Goal: Communication & Community: Answer question/provide support

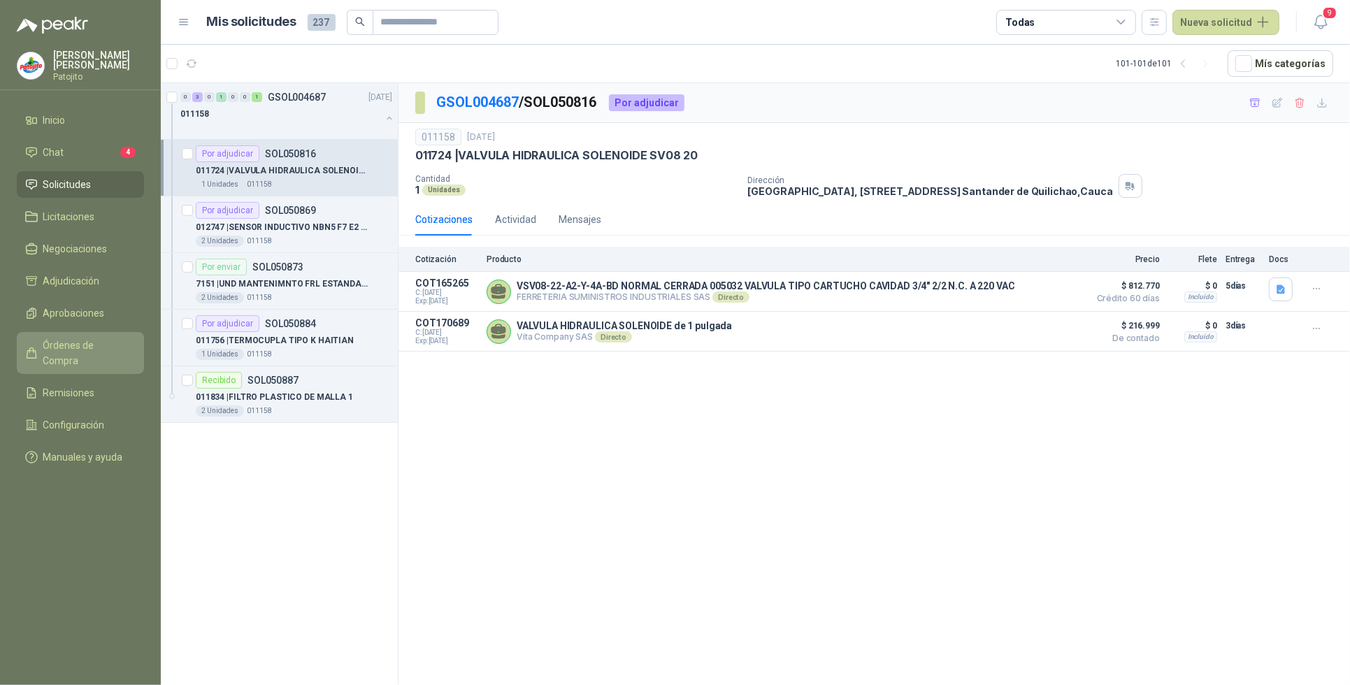
click at [103, 343] on span "Órdenes de Compra" at bounding box center [86, 353] width 87 height 31
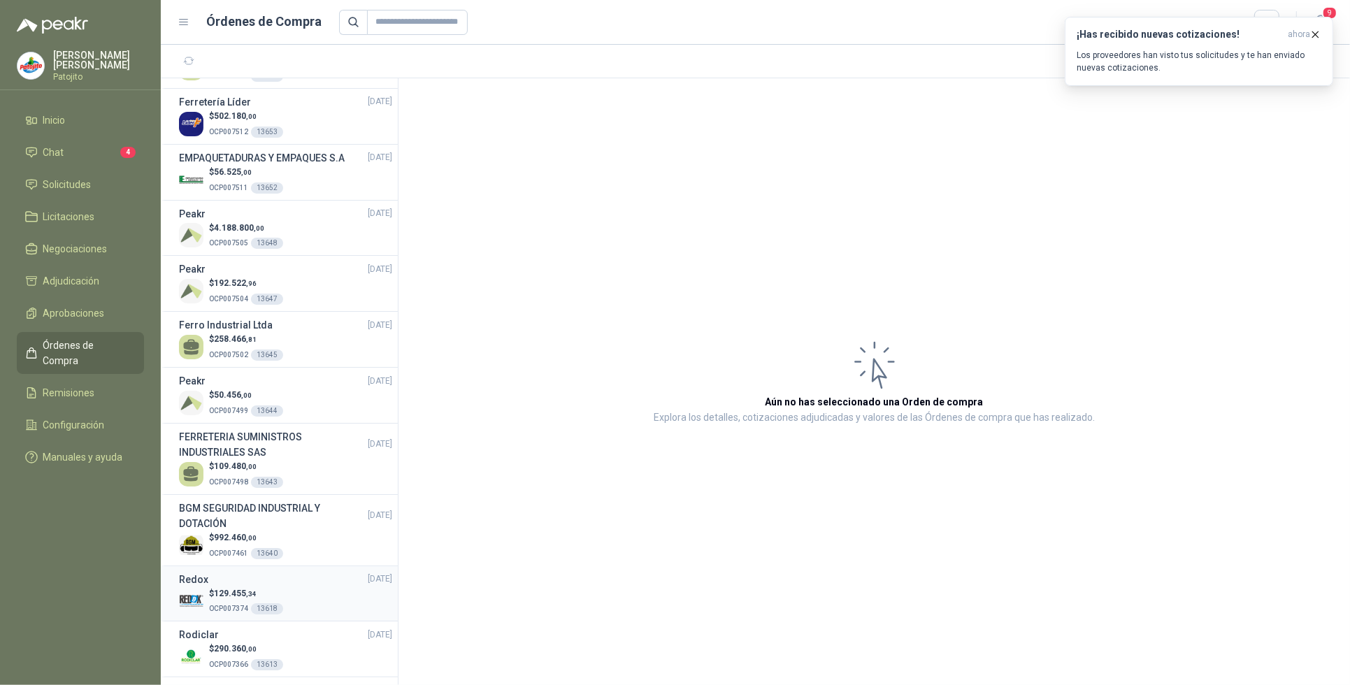
scroll to position [1223, 0]
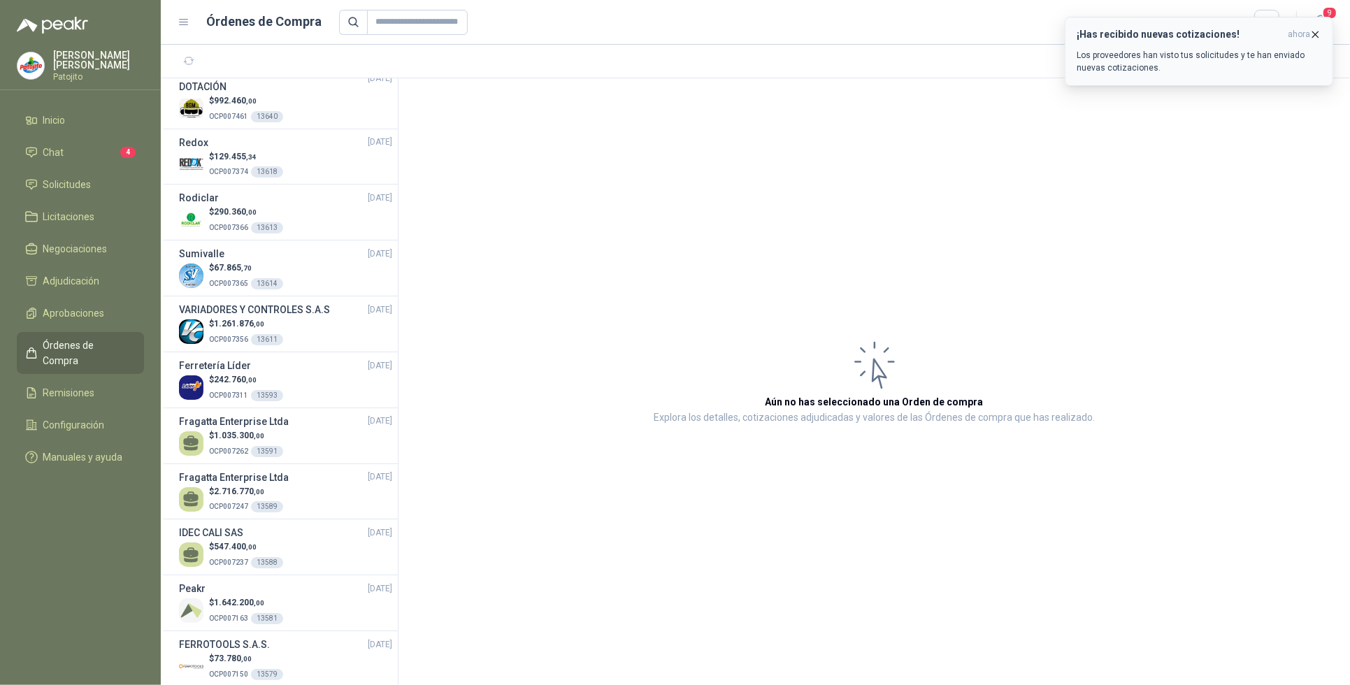
click at [1315, 34] on icon "button" at bounding box center [1316, 34] width 6 height 6
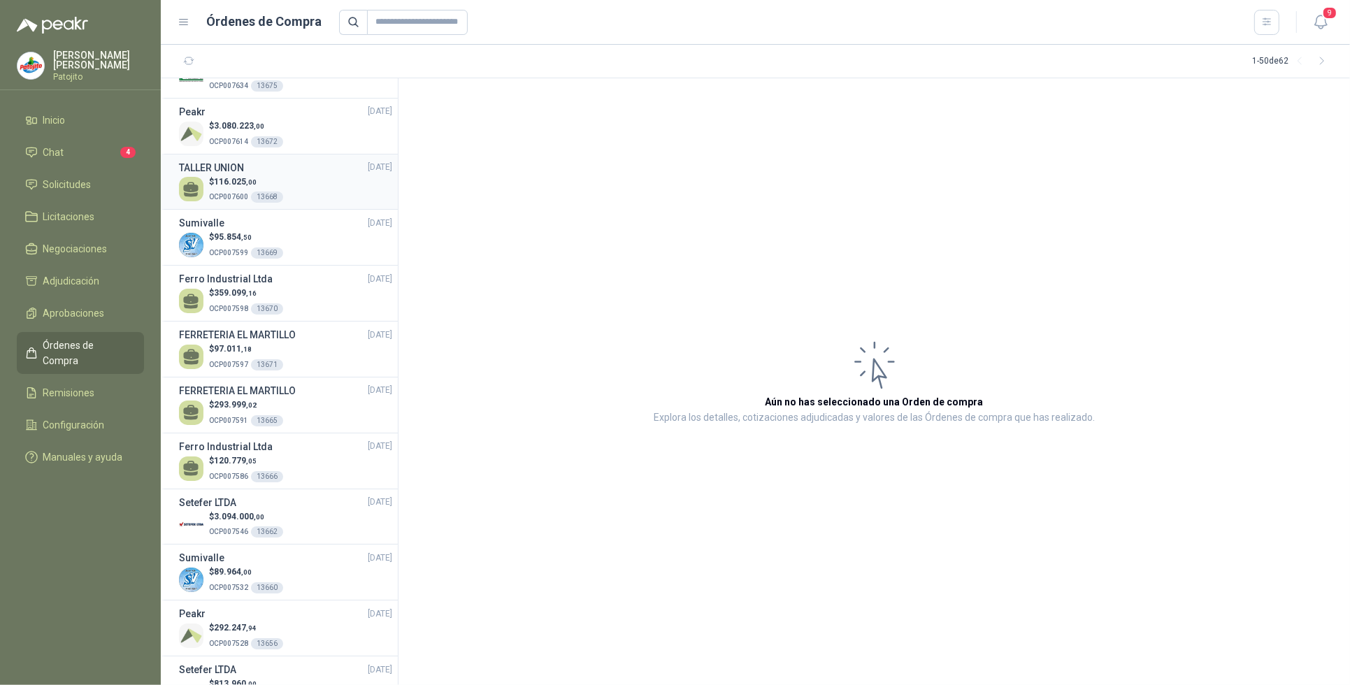
scroll to position [0, 0]
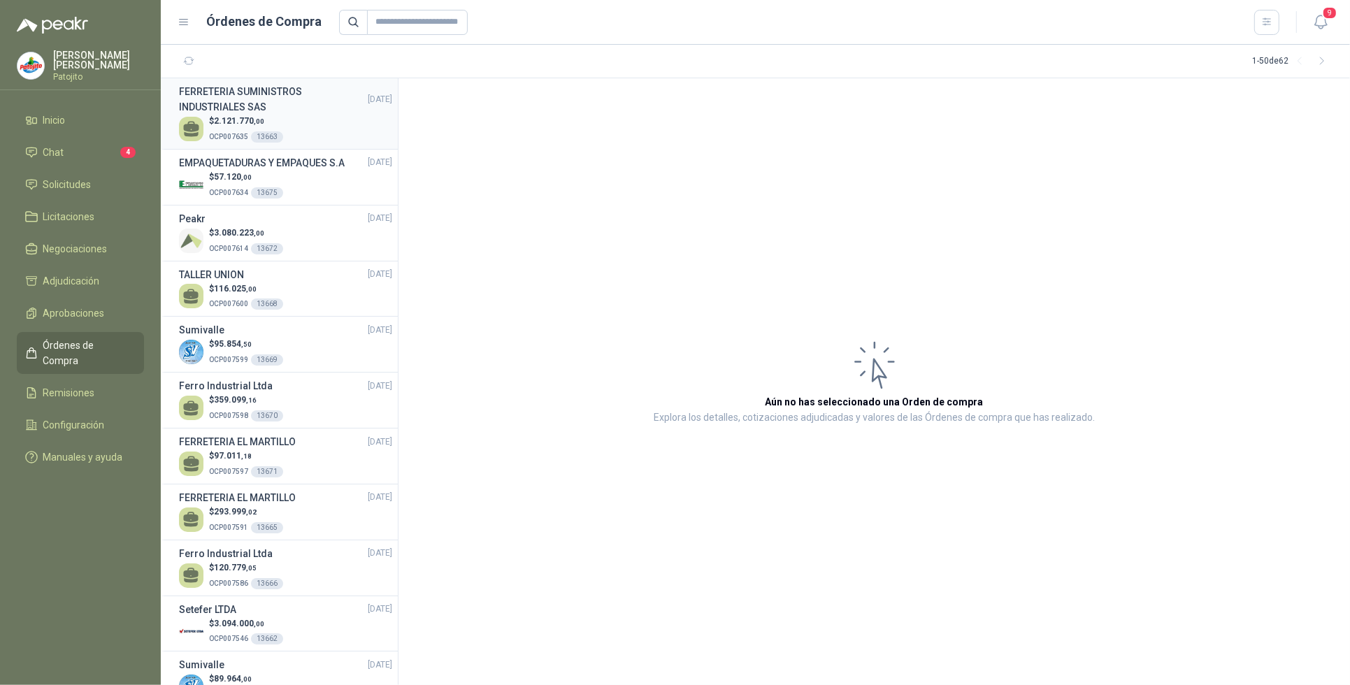
click at [282, 112] on h3 "FERRETERIA SUMINISTROS INDUSTRIALES SAS" at bounding box center [273, 99] width 189 height 31
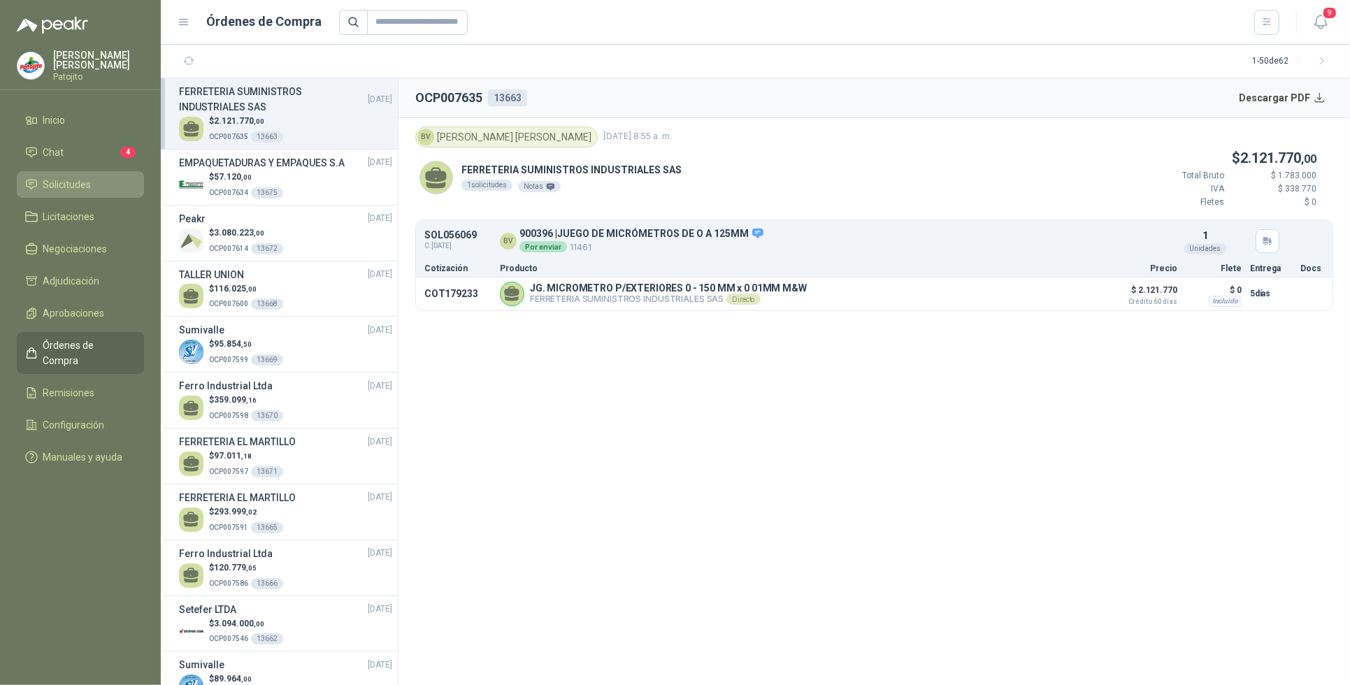
click at [89, 185] on span "Solicitudes" at bounding box center [67, 184] width 48 height 15
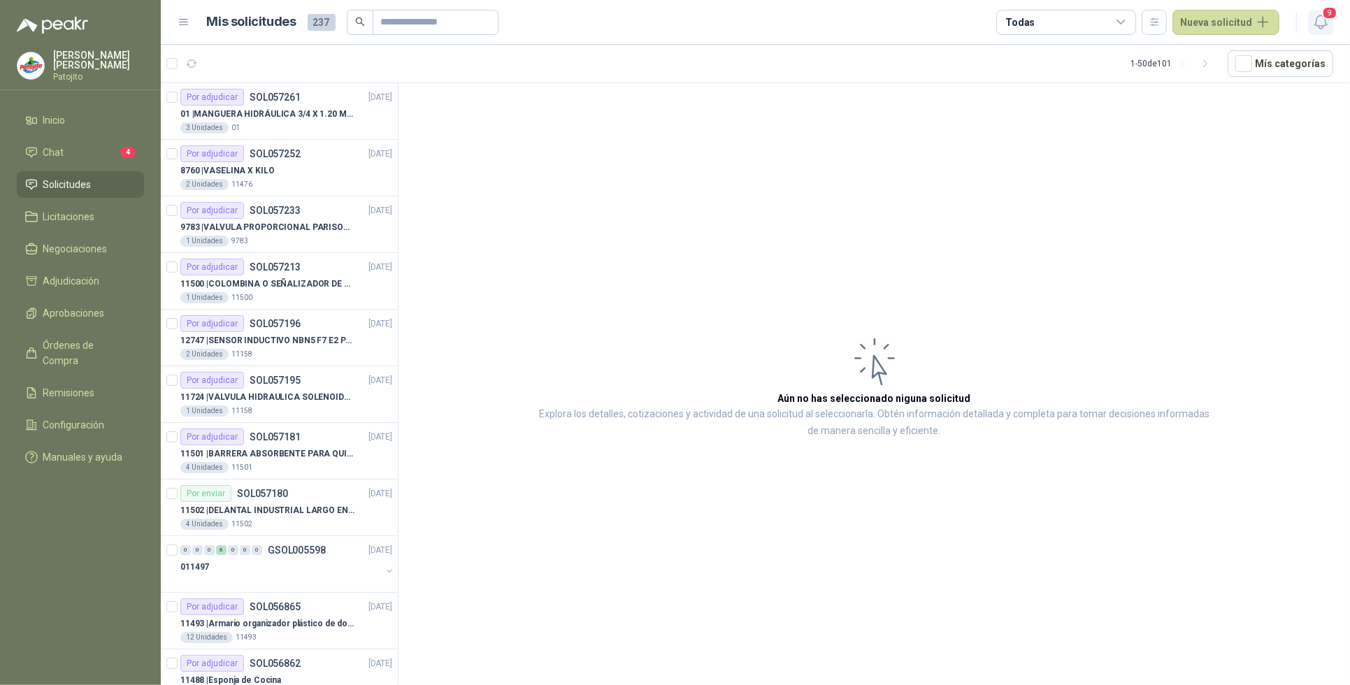
click at [1323, 18] on icon "button" at bounding box center [1320, 21] width 17 height 17
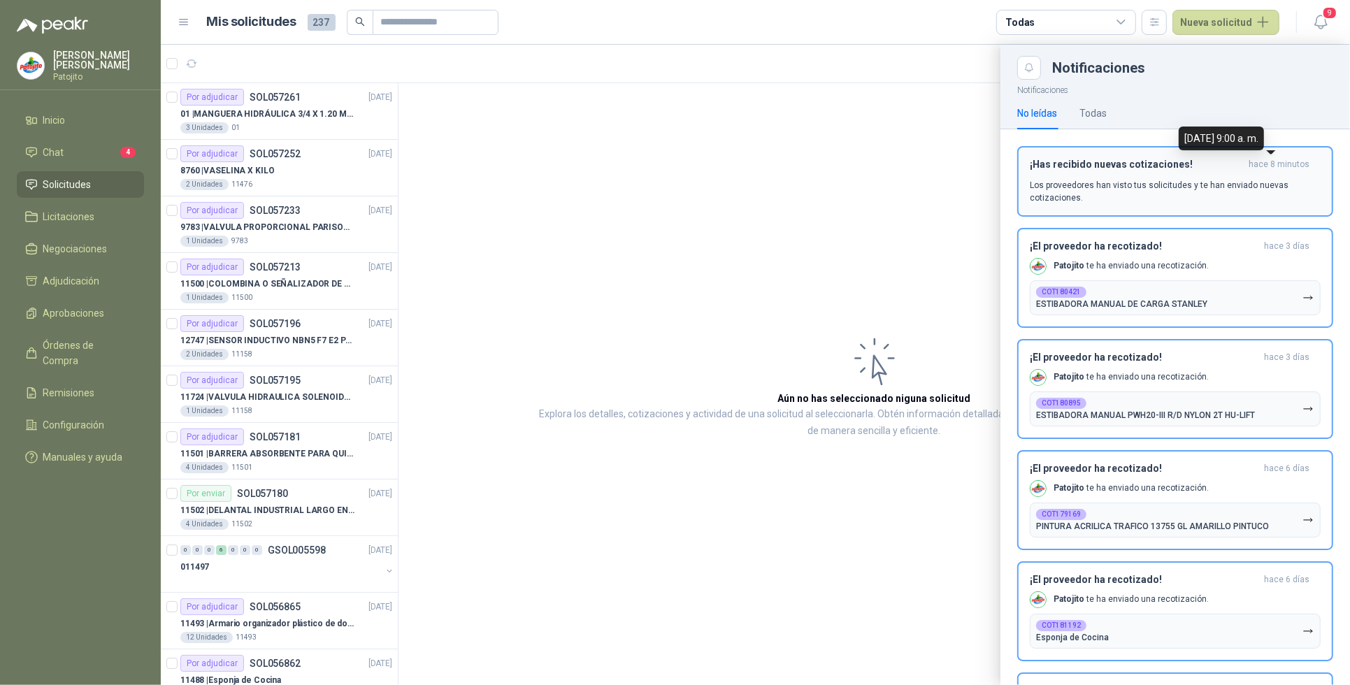
click at [1267, 166] on span "hace 8 minutos" at bounding box center [1279, 165] width 61 height 12
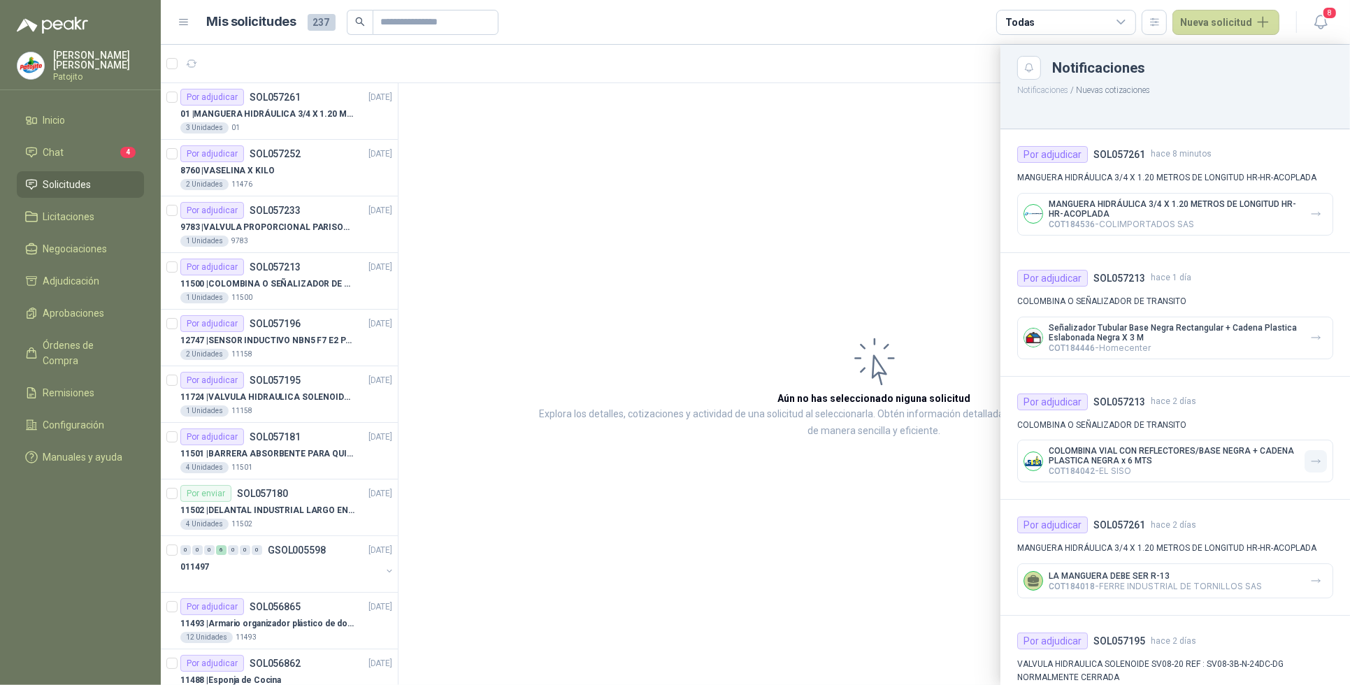
click at [1312, 460] on icon "button" at bounding box center [1316, 460] width 8 height 3
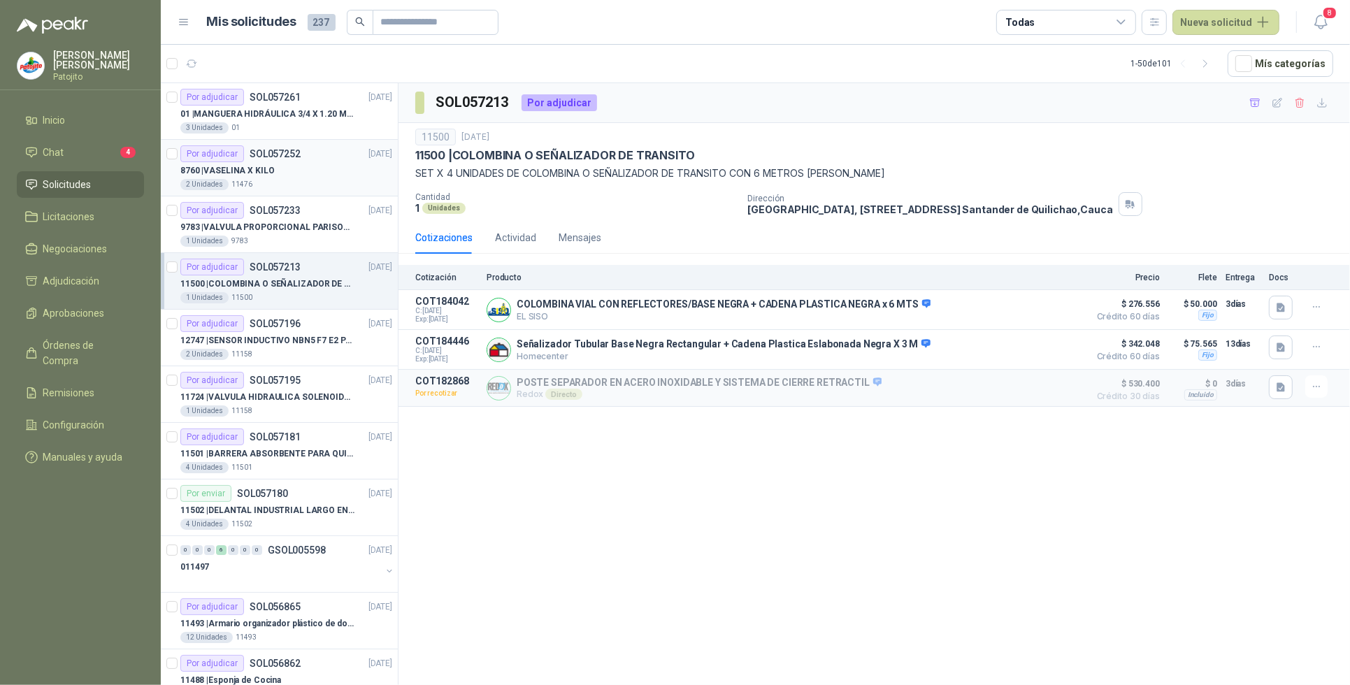
click at [327, 161] on div "Por adjudicar SOL057252 [DATE]" at bounding box center [286, 153] width 212 height 17
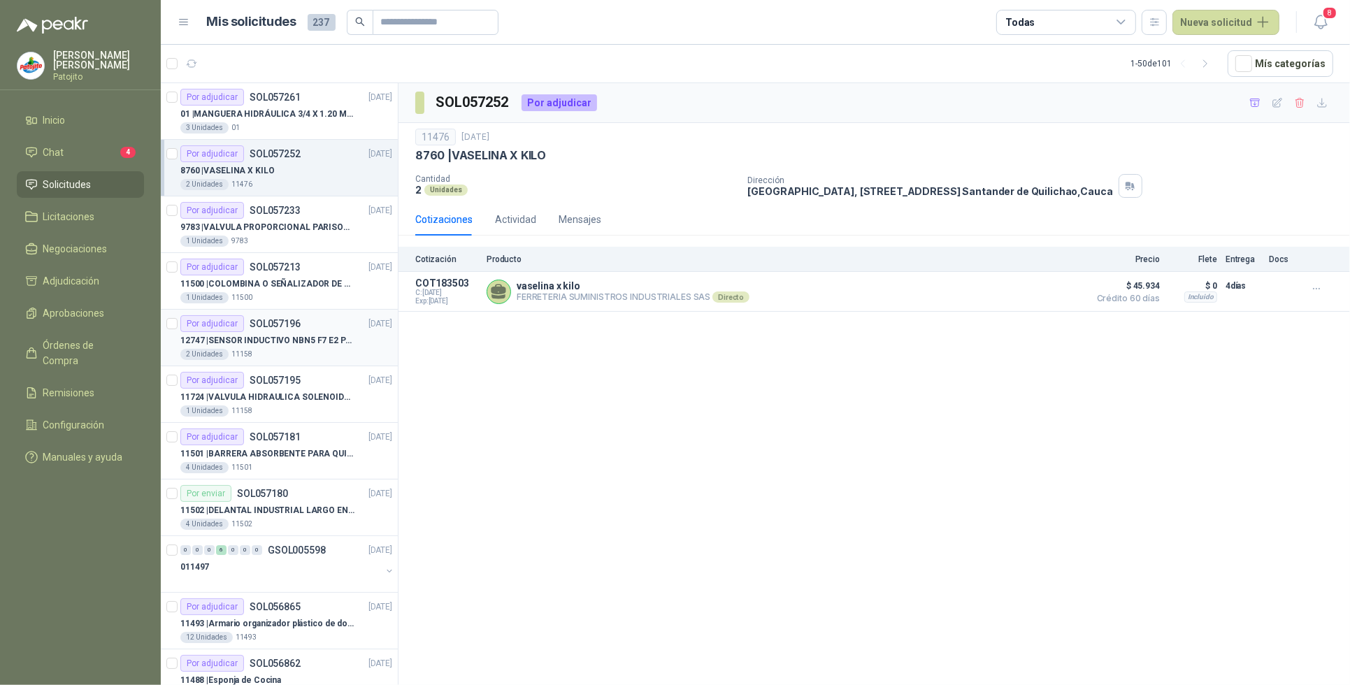
click at [323, 346] on p "12747 | SENSOR INDUCTIVO NBN5 F7 E2 [PERSON_NAME] II" at bounding box center [267, 340] width 174 height 13
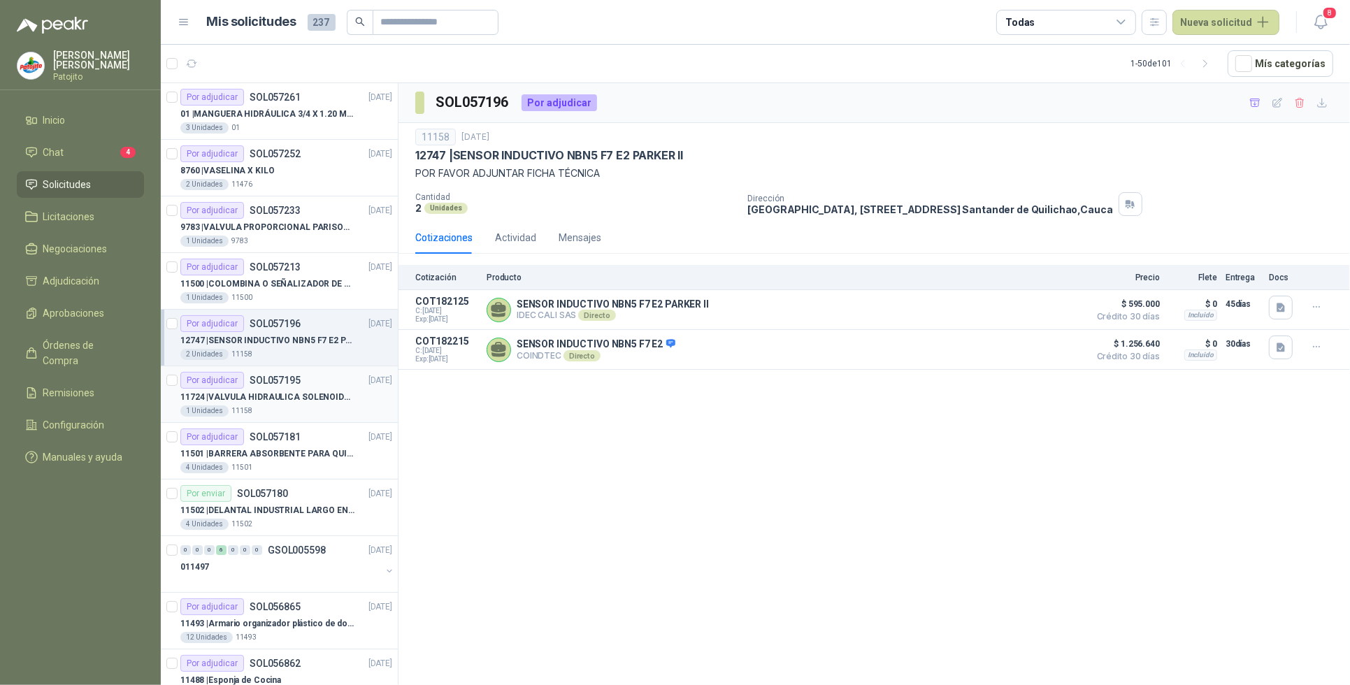
click at [295, 398] on p "11724 | VALVULA HIDRAULICA SOLENOIDE SV08-20 REF : SV08-3B-N-24DC-DG NORMALMENT…" at bounding box center [267, 397] width 174 height 13
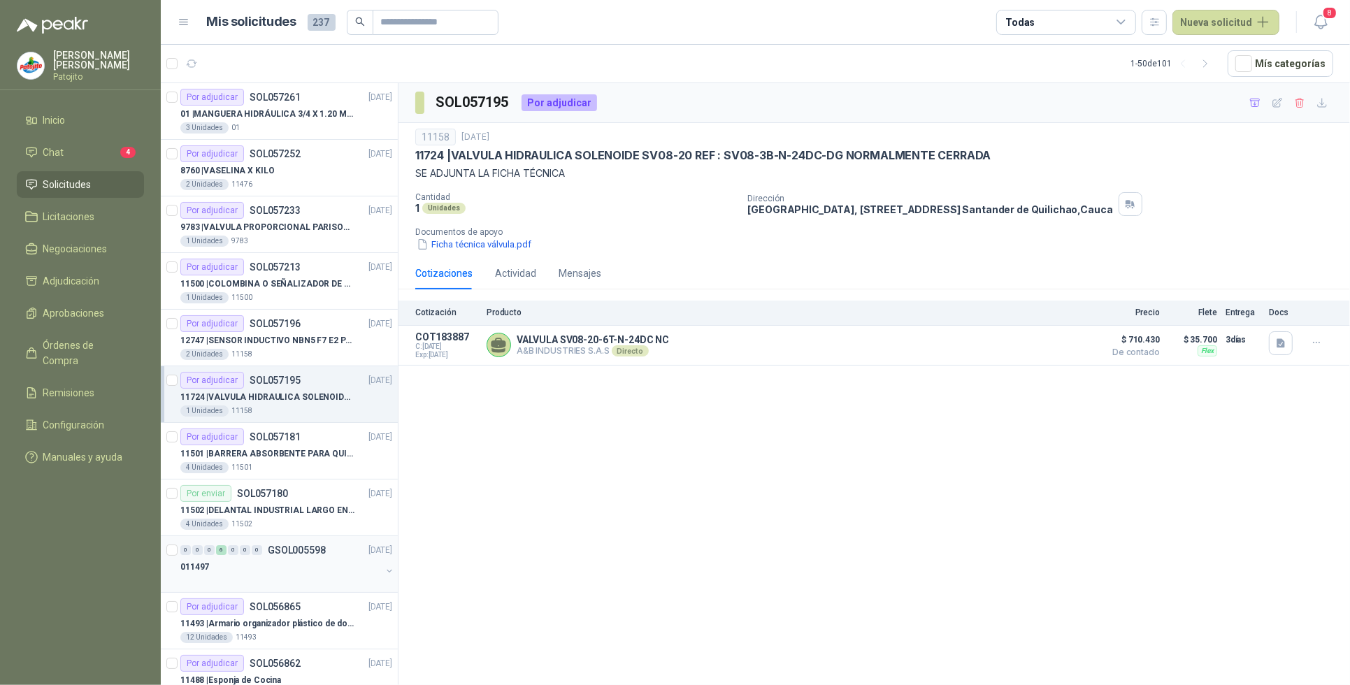
scroll to position [87, 0]
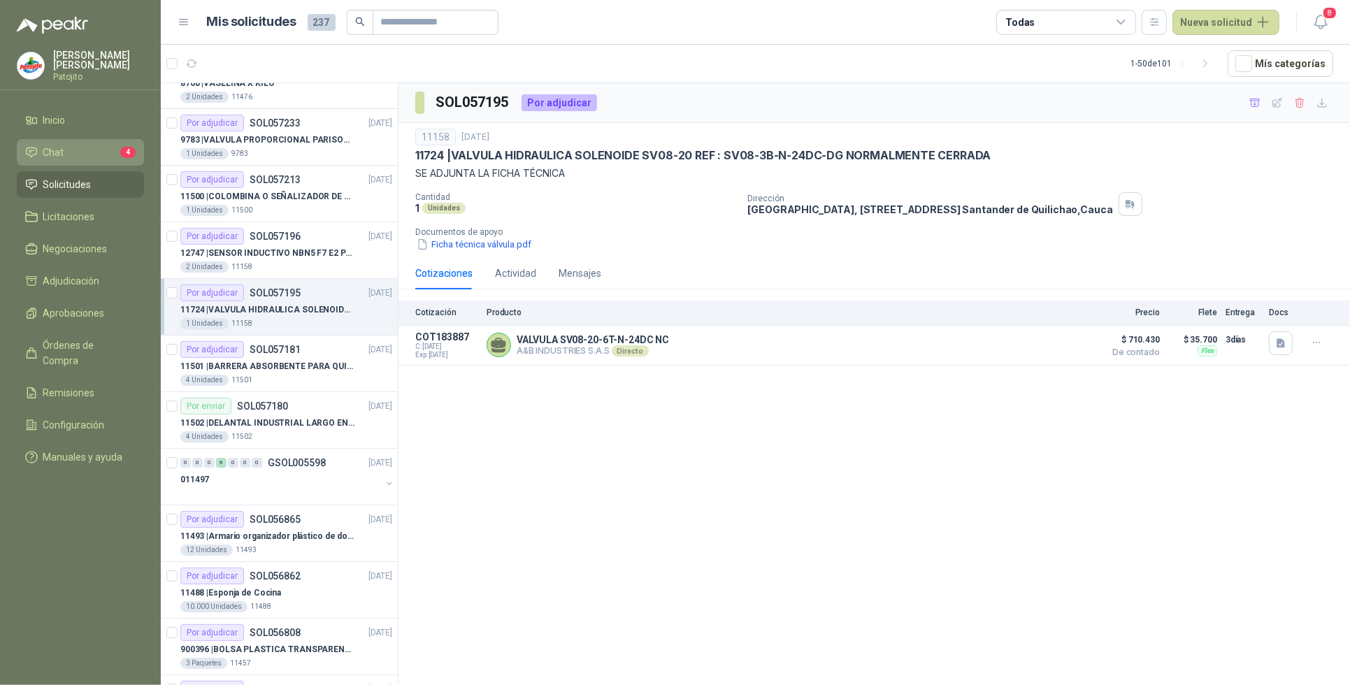
click at [82, 151] on li "Chat 4" at bounding box center [80, 152] width 110 height 15
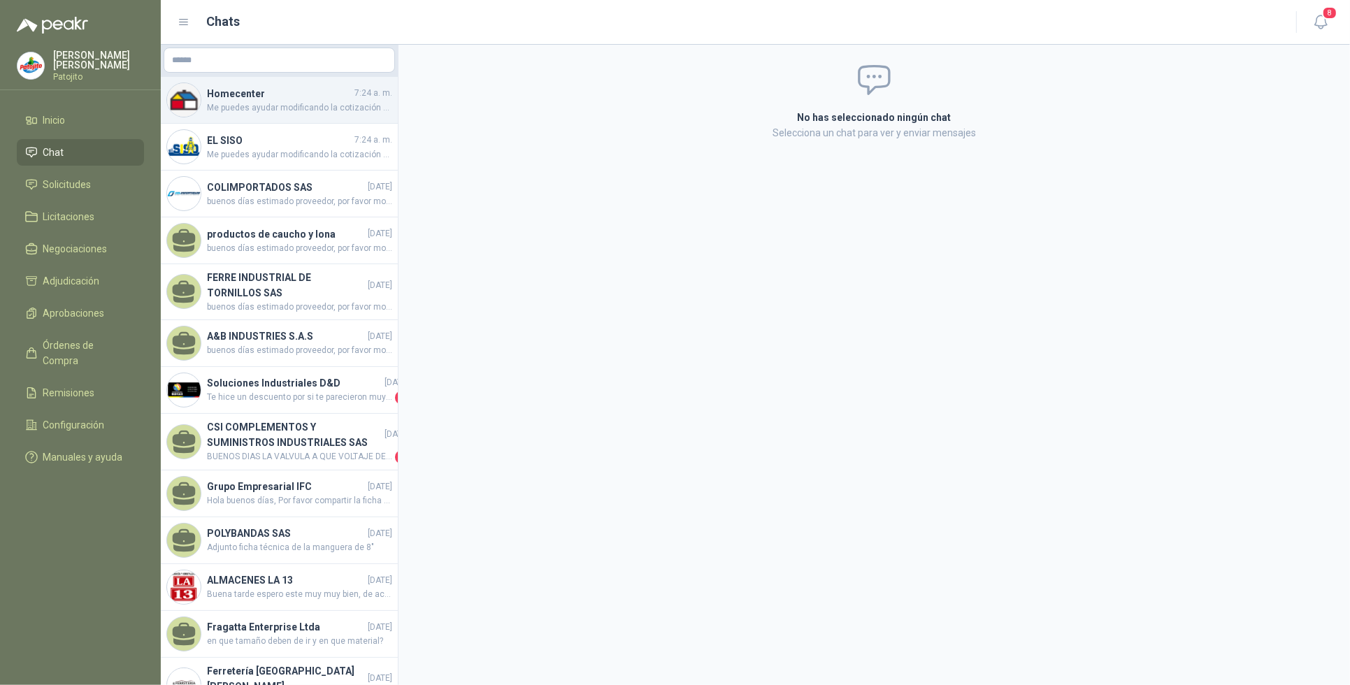
click at [299, 102] on span "Me puedes ayudar modificando la cotización por favor" at bounding box center [299, 107] width 185 height 13
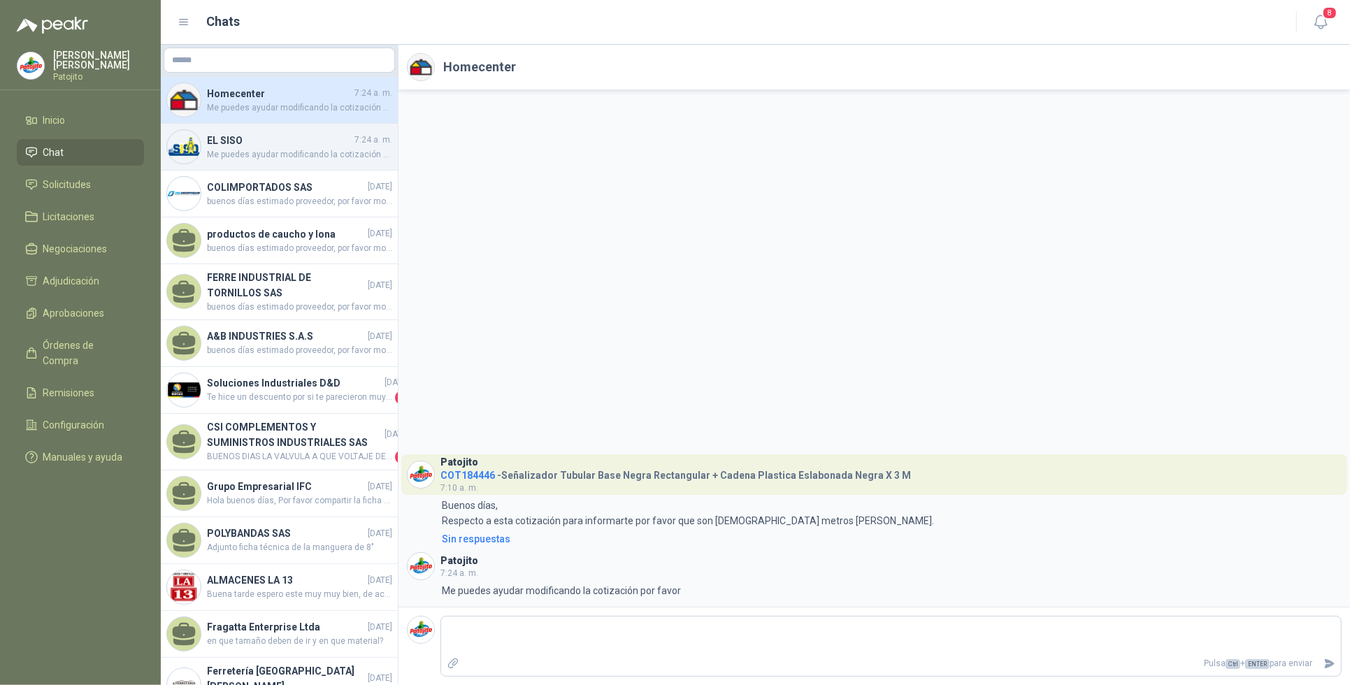
click at [281, 138] on h4 "EL SISO" at bounding box center [279, 140] width 145 height 15
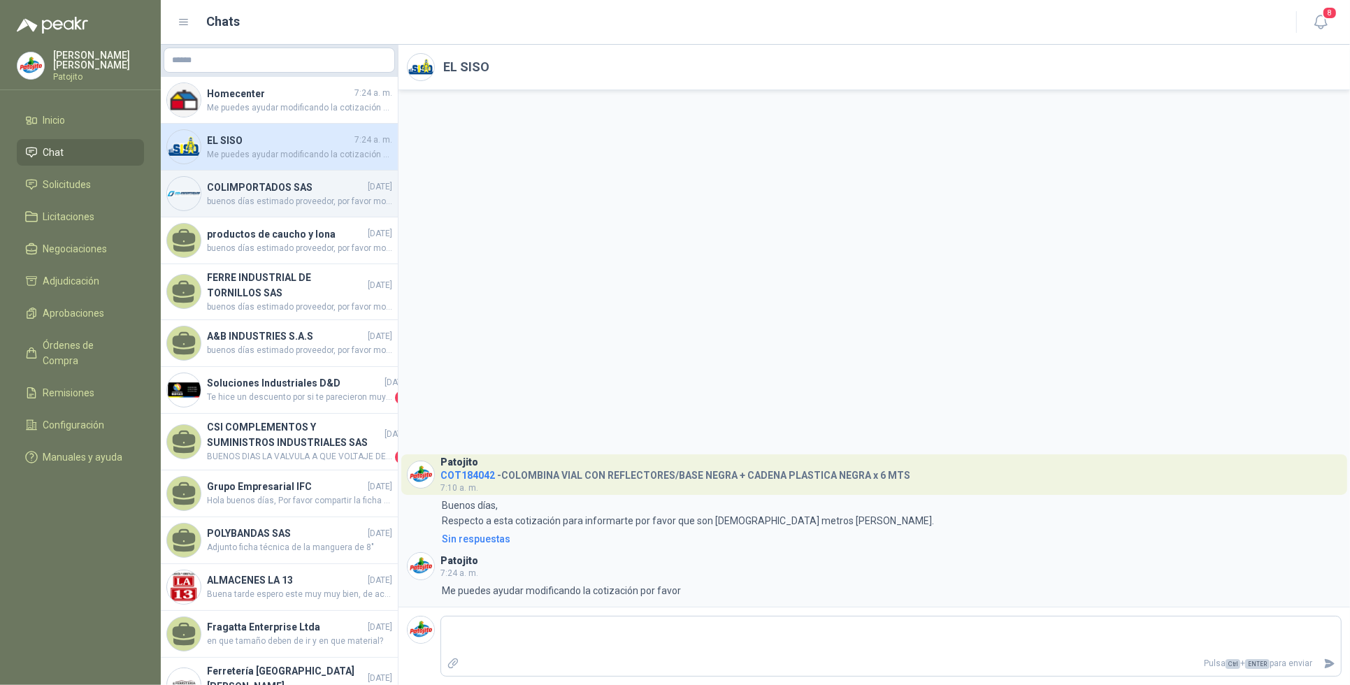
click at [318, 201] on span "buenos días estimado proveedor, por favor modificar la cotización. ya que neces…" at bounding box center [299, 201] width 185 height 13
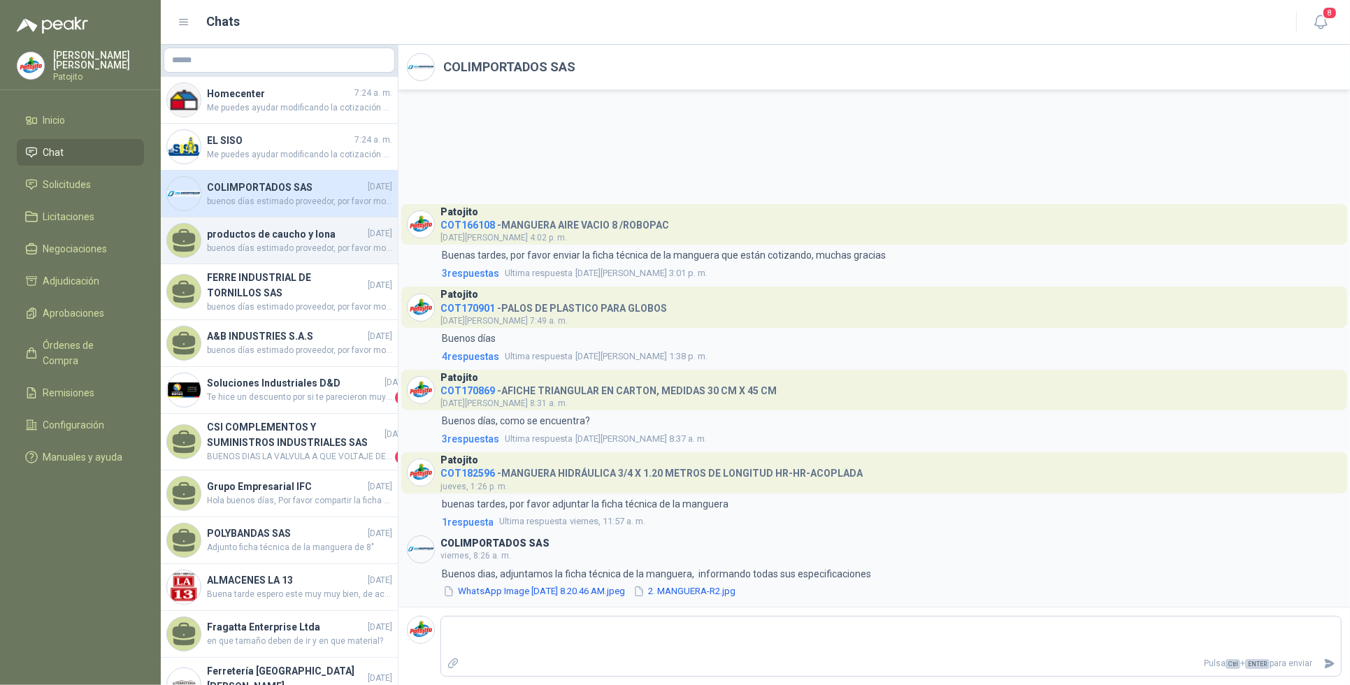
click at [313, 229] on h4 "productos de caucho y lona" at bounding box center [286, 234] width 158 height 15
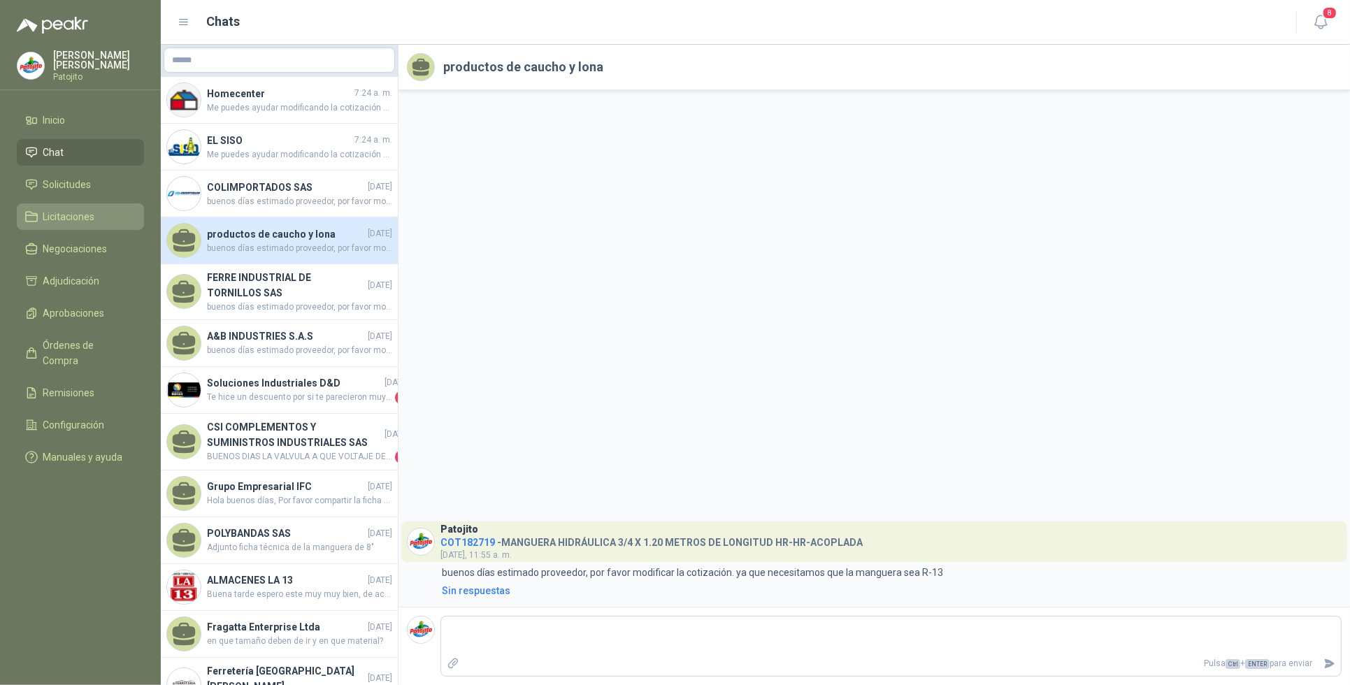
drag, startPoint x: 92, startPoint y: 183, endPoint x: 106, endPoint y: 203, distance: 24.6
click at [92, 182] on li "Solicitudes" at bounding box center [80, 184] width 110 height 15
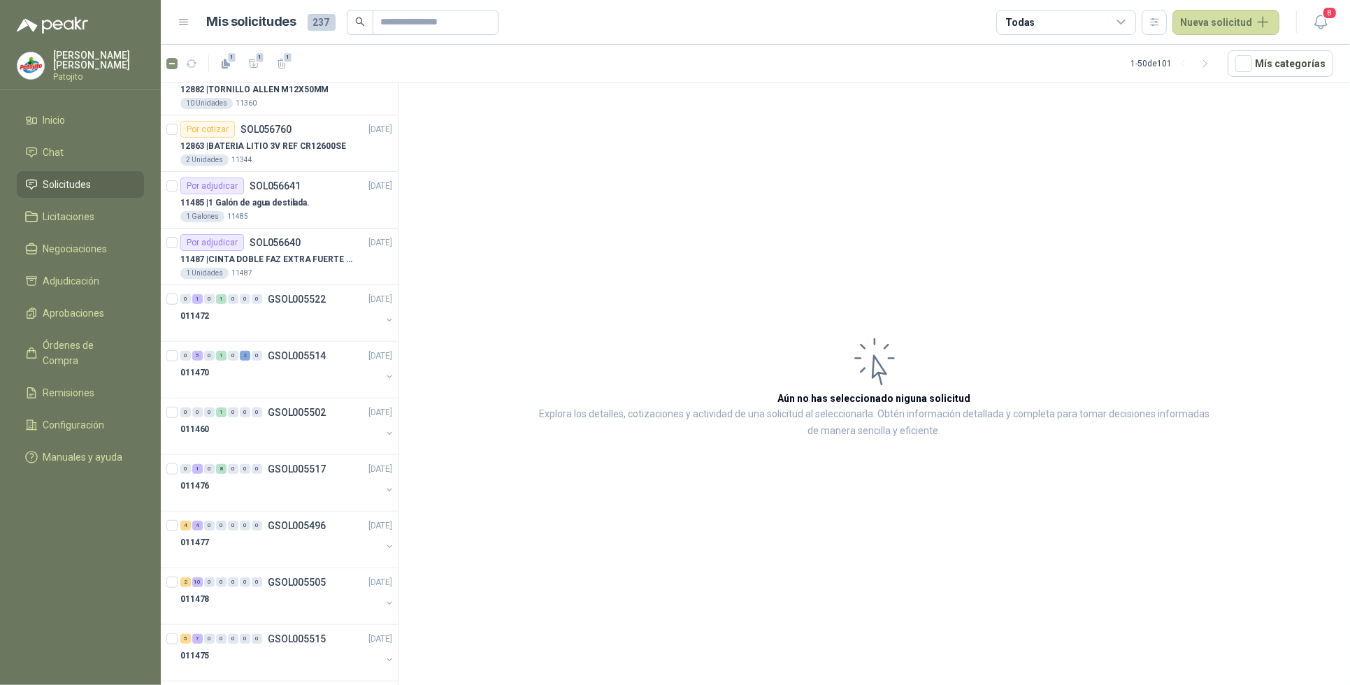
scroll to position [961, 0]
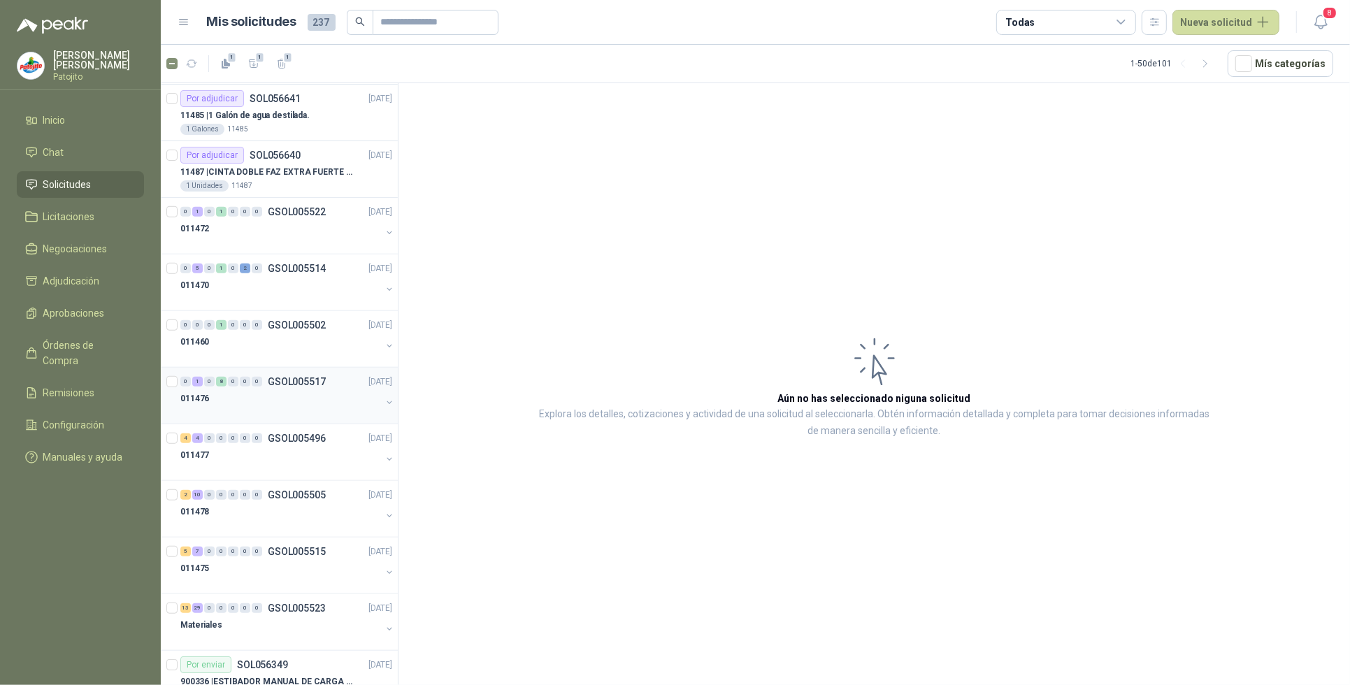
click at [384, 406] on button "button" at bounding box center [389, 402] width 11 height 11
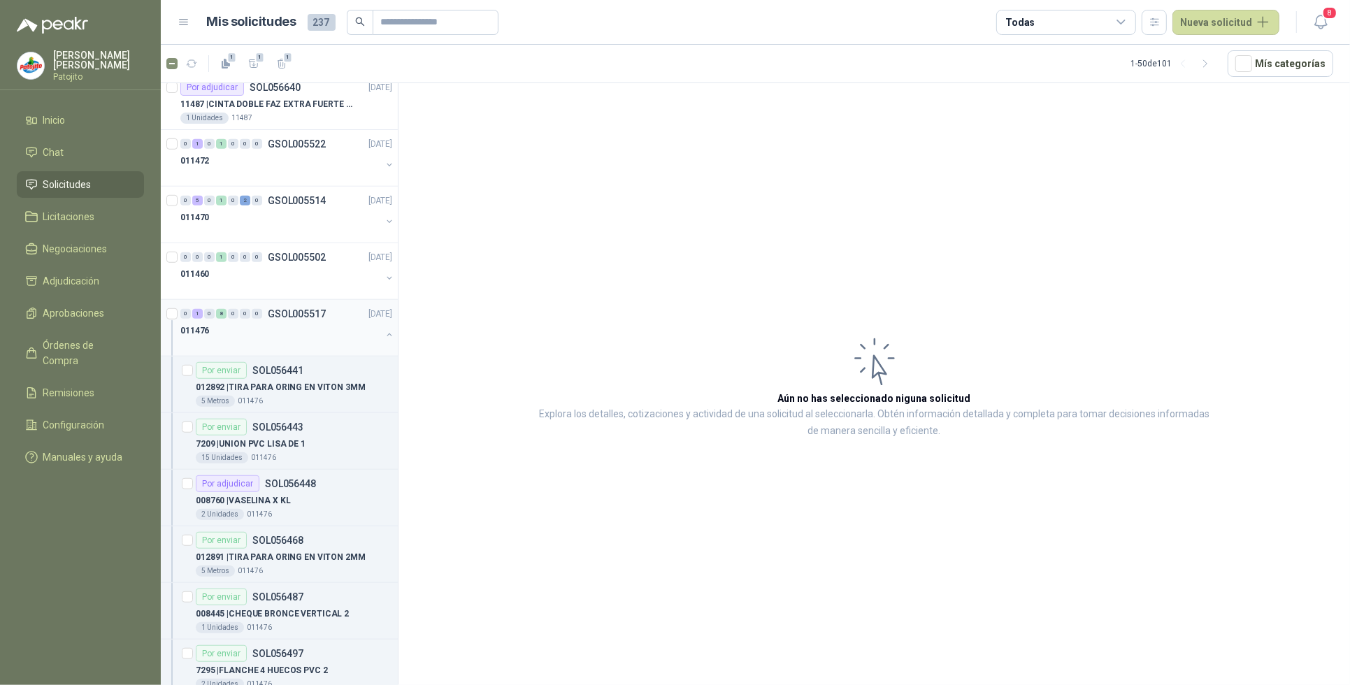
scroll to position [1136, 0]
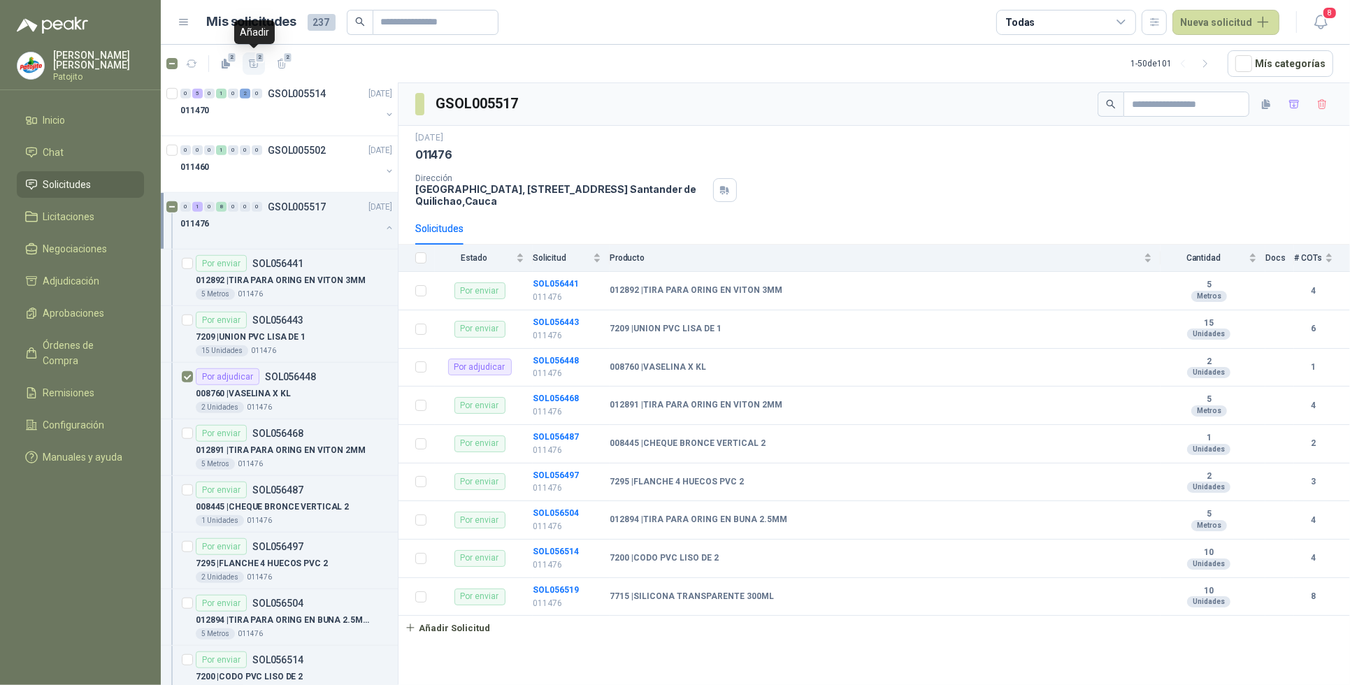
click at [252, 66] on icon "button" at bounding box center [254, 64] width 12 height 12
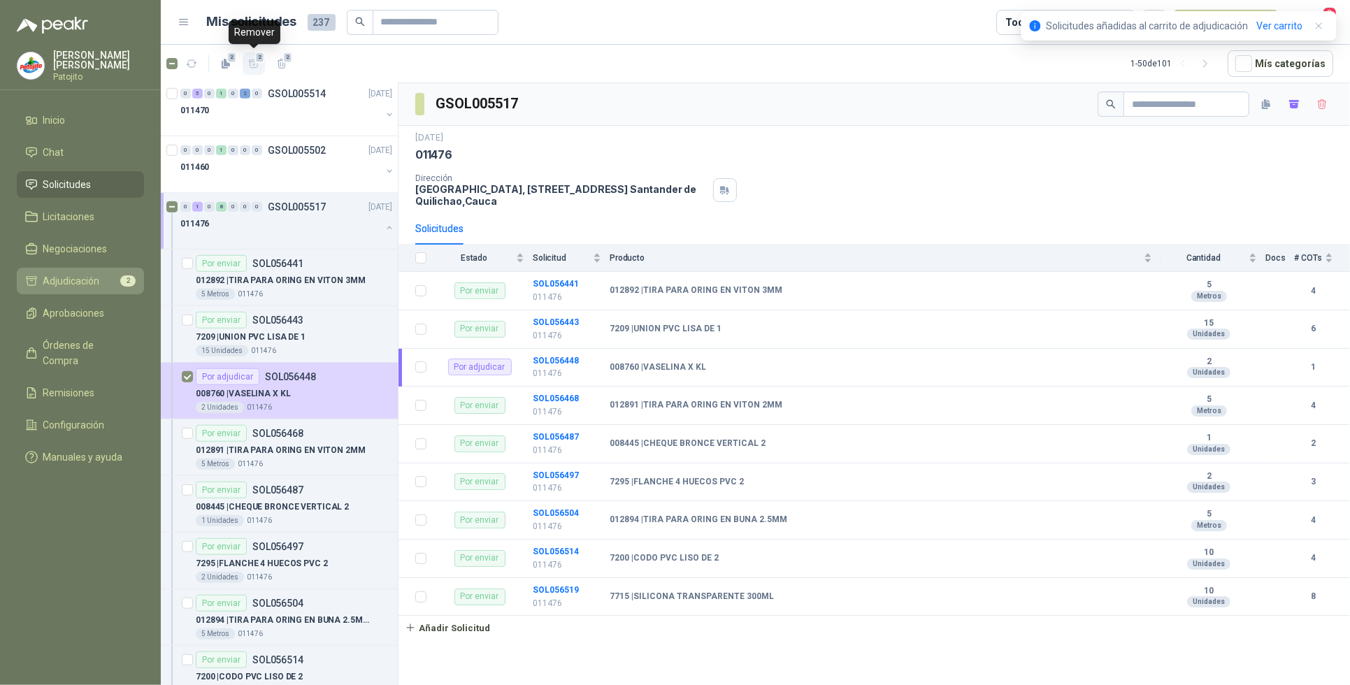
click at [98, 281] on span "Adjudicación" at bounding box center [71, 280] width 57 height 15
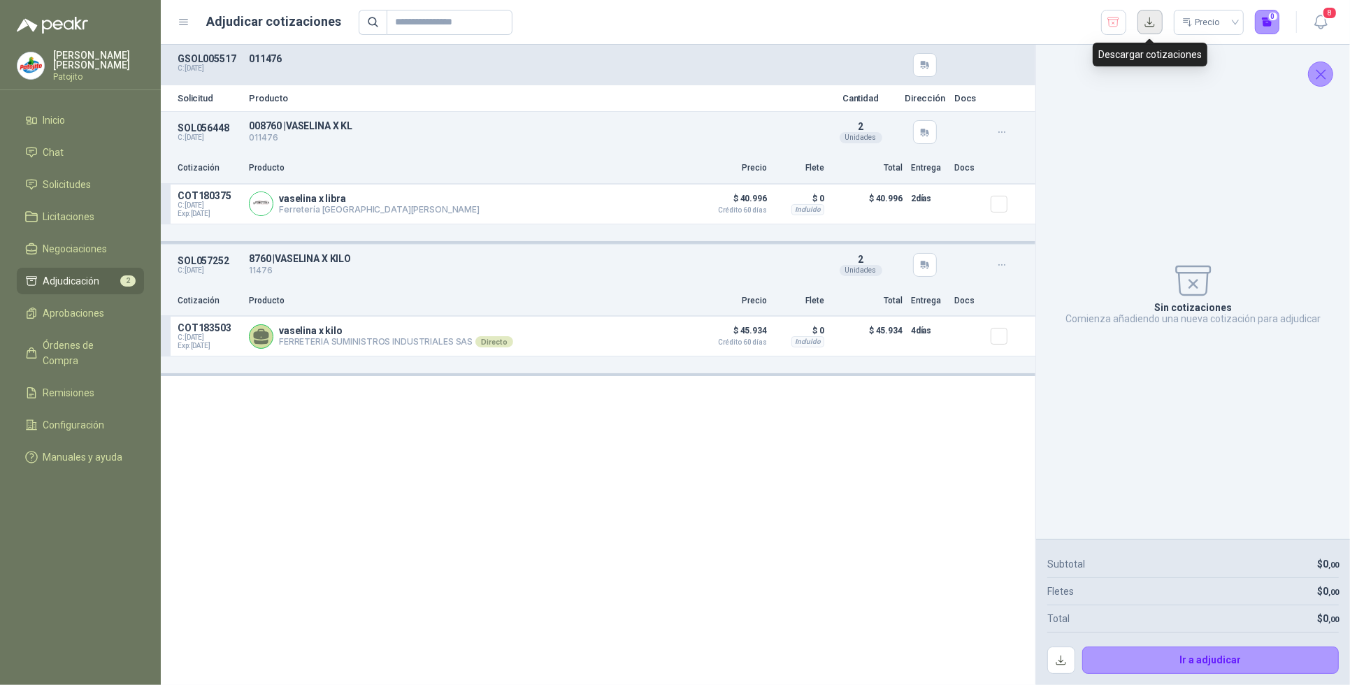
click at [1150, 25] on button "button" at bounding box center [1149, 22] width 25 height 25
